Goal: Use online tool/utility: Use online tool/utility

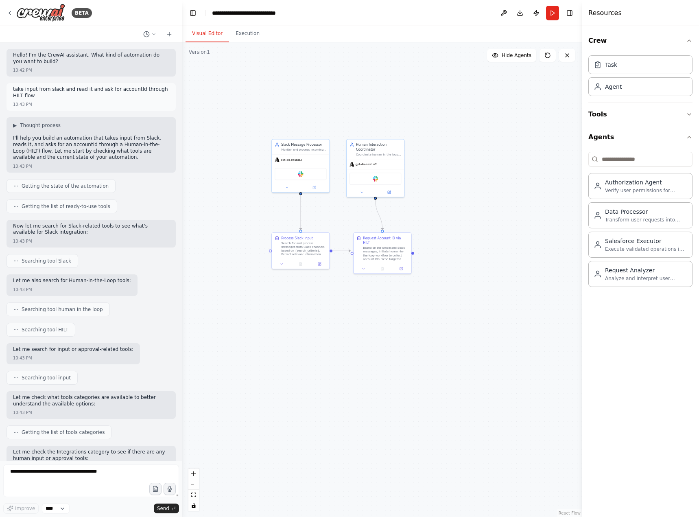
scroll to position [910, 0]
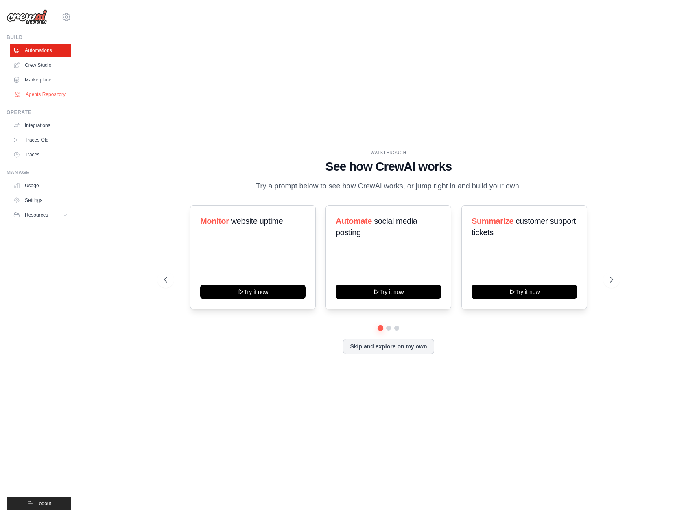
click at [35, 91] on link "Agents Repository" at bounding box center [41, 94] width 61 height 13
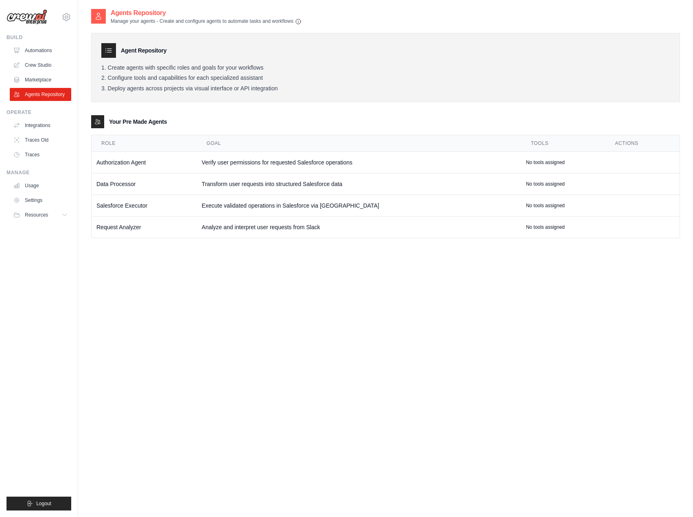
drag, startPoint x: 131, startPoint y: 124, endPoint x: 263, endPoint y: 126, distance: 132.7
click at [263, 126] on div "Your Pre Made Agents" at bounding box center [385, 121] width 589 height 13
click at [38, 212] on span "Resources" at bounding box center [37, 215] width 23 height 7
click at [40, 64] on link "Crew Studio" at bounding box center [41, 65] width 61 height 13
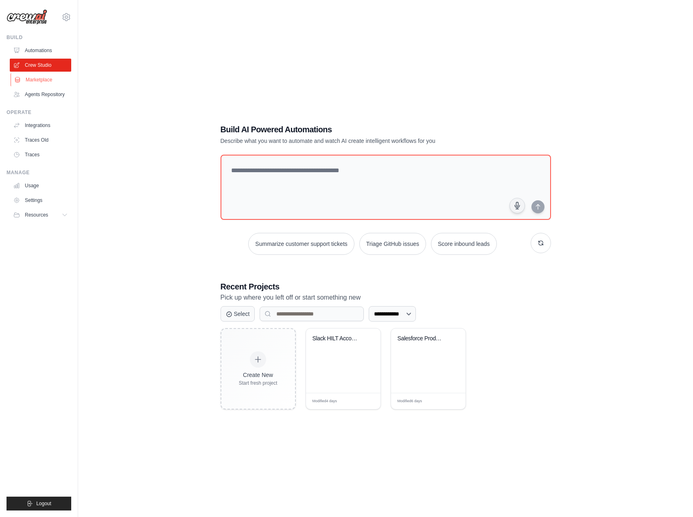
click at [39, 79] on link "Marketplace" at bounding box center [41, 79] width 61 height 13
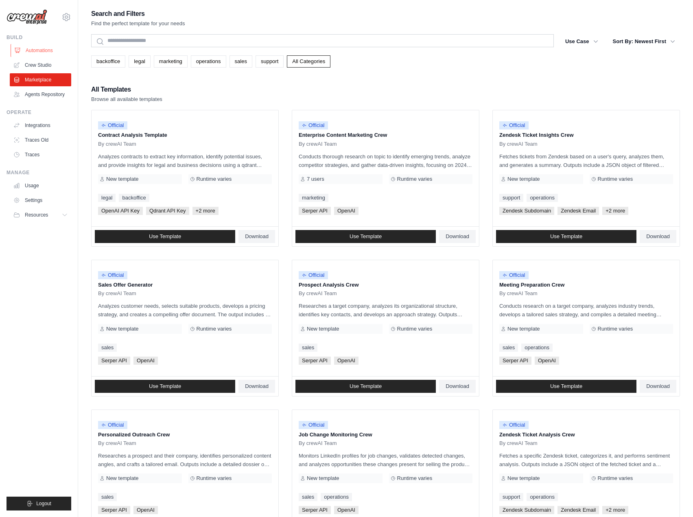
click at [42, 48] on link "Automations" at bounding box center [41, 50] width 61 height 13
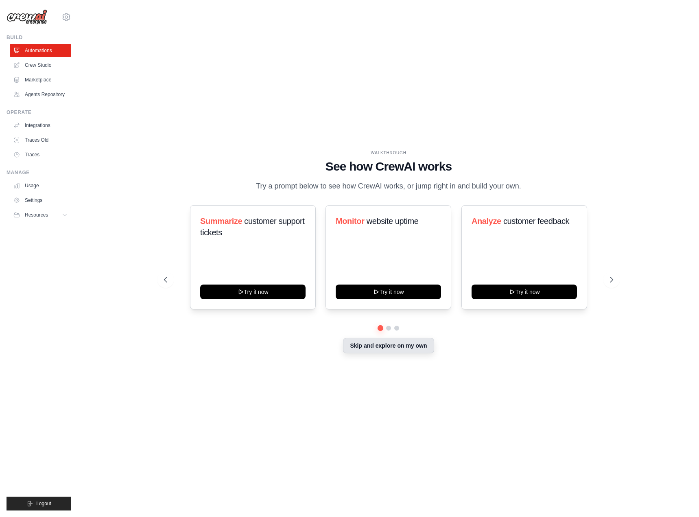
click at [403, 347] on button "Skip and explore on my own" at bounding box center [388, 345] width 91 height 15
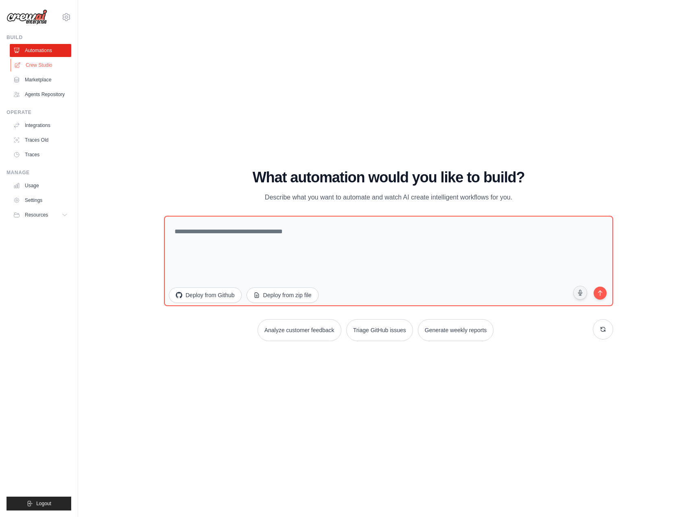
click at [41, 62] on link "Crew Studio" at bounding box center [41, 65] width 61 height 13
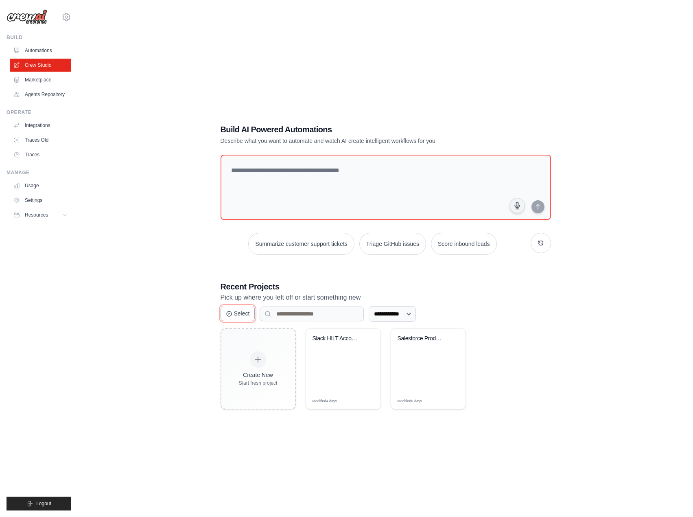
click at [237, 313] on button "Select" at bounding box center [238, 313] width 35 height 15
click at [241, 314] on button "Cancel" at bounding box center [239, 313] width 37 height 15
click at [315, 313] on input at bounding box center [312, 313] width 104 height 15
click at [386, 317] on select "**********" at bounding box center [392, 313] width 47 height 15
drag, startPoint x: 271, startPoint y: 294, endPoint x: 495, endPoint y: 295, distance: 224.2
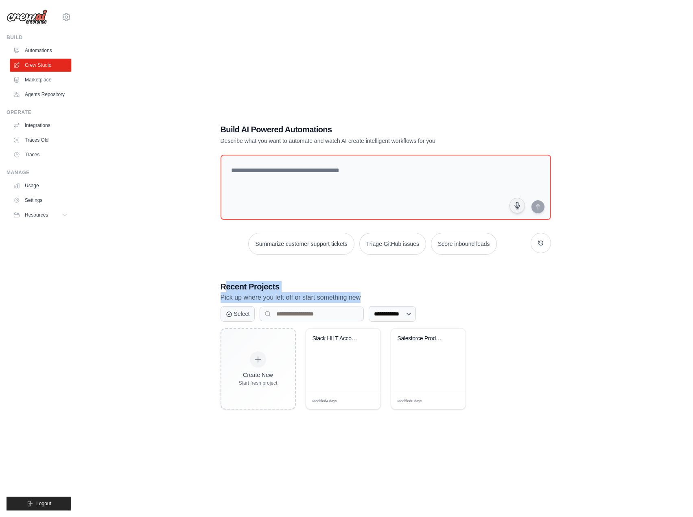
click at [493, 295] on div "Recent Projects Pick up where you left off or start something new" at bounding box center [386, 292] width 330 height 22
click at [262, 288] on h3 "Recent Projects" at bounding box center [386, 286] width 330 height 11
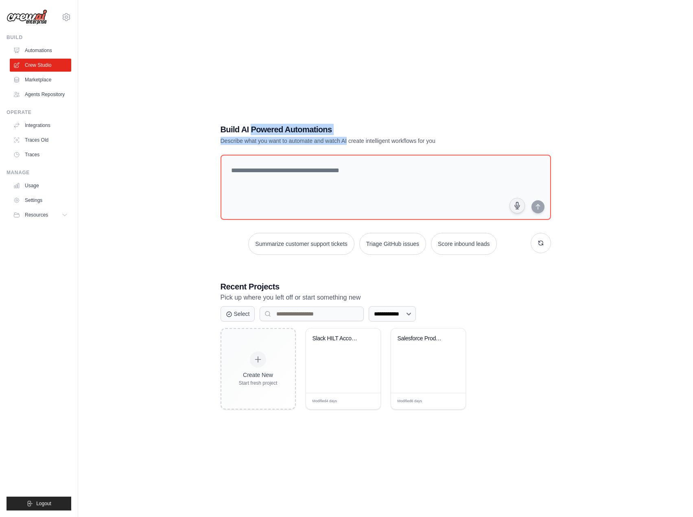
drag, startPoint x: 294, startPoint y: 138, endPoint x: 375, endPoint y: 141, distance: 81.4
click at [366, 140] on div "Build AI Powered Automations Describe what you want to automate and watch AI cr…" at bounding box center [357, 134] width 273 height 21
click at [68, 19] on icon at bounding box center [66, 17] width 10 height 10
click at [181, 17] on div "**********" at bounding box center [385, 266] width 589 height 517
click at [356, 367] on div "Slack HILT Account ID Collector" at bounding box center [343, 360] width 74 height 64
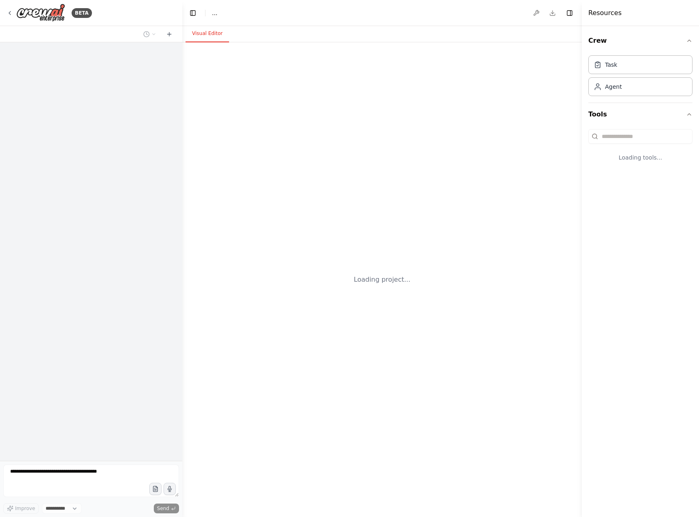
select select "****"
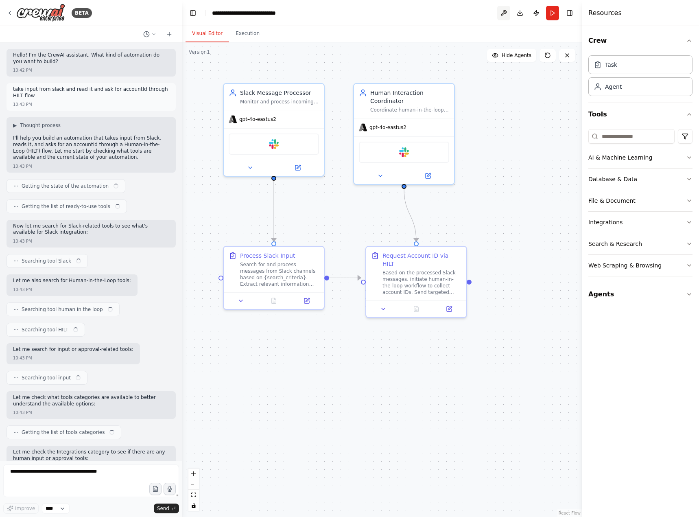
scroll to position [910, 0]
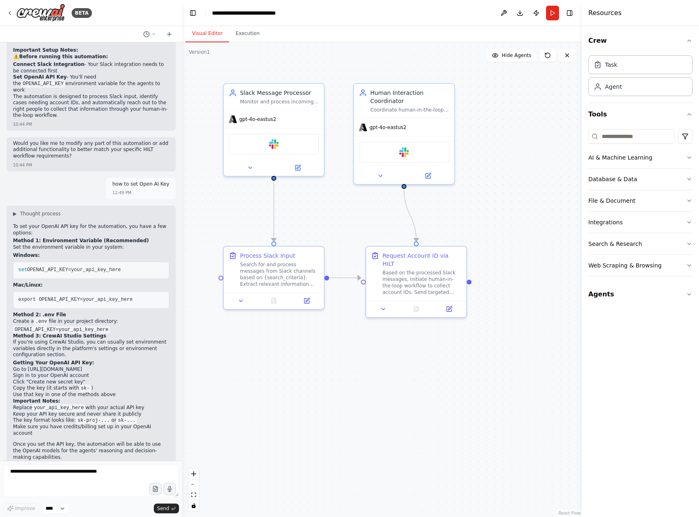
click at [85, 511] on div "Improve **** Send" at bounding box center [91, 508] width 176 height 11
click at [11, 13] on icon at bounding box center [10, 13] width 7 height 7
